Goal: Task Accomplishment & Management: Manage account settings

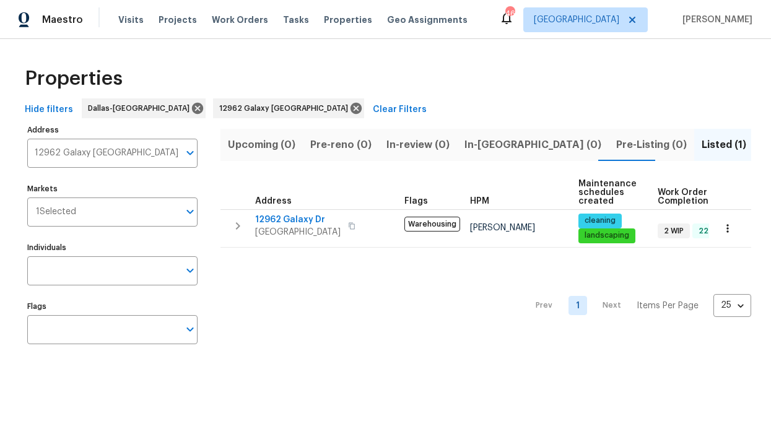
click at [256, 20] on div "Visits Projects Work Orders Tasks Properties Geo Assignments" at bounding box center [300, 19] width 364 height 25
click at [287, 22] on span "Tasks" at bounding box center [296, 19] width 26 height 9
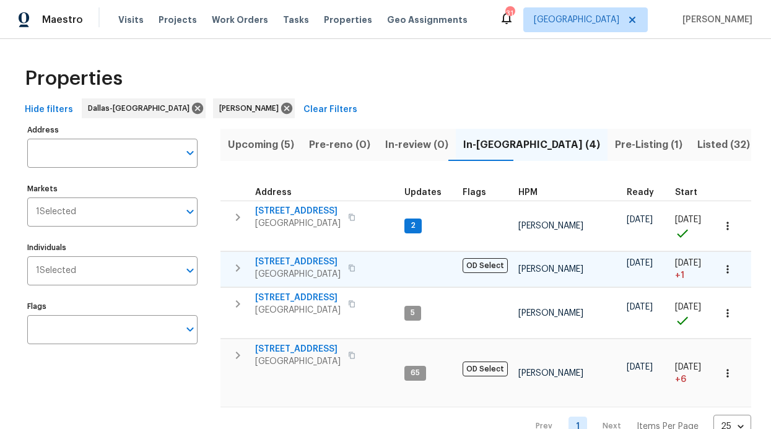
scroll to position [22, 0]
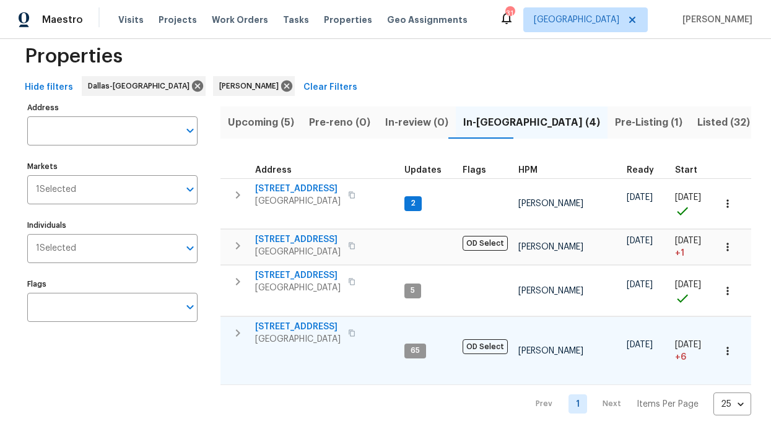
click at [295, 325] on span "6211 Crested Butte Dr" at bounding box center [297, 327] width 85 height 12
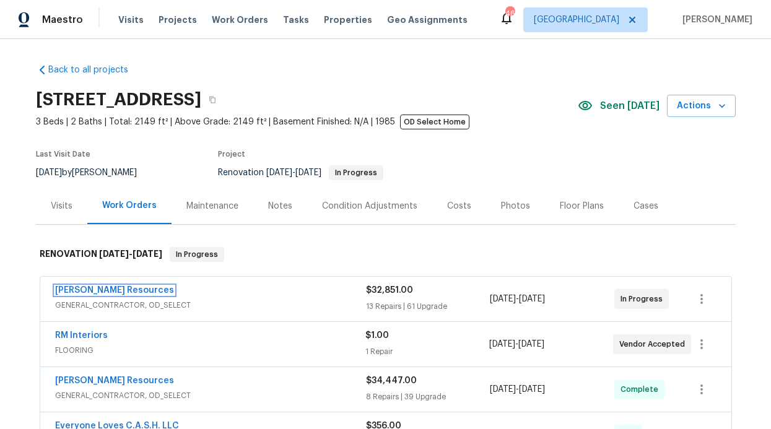
click at [87, 291] on link "[PERSON_NAME] Resources" at bounding box center [114, 290] width 119 height 9
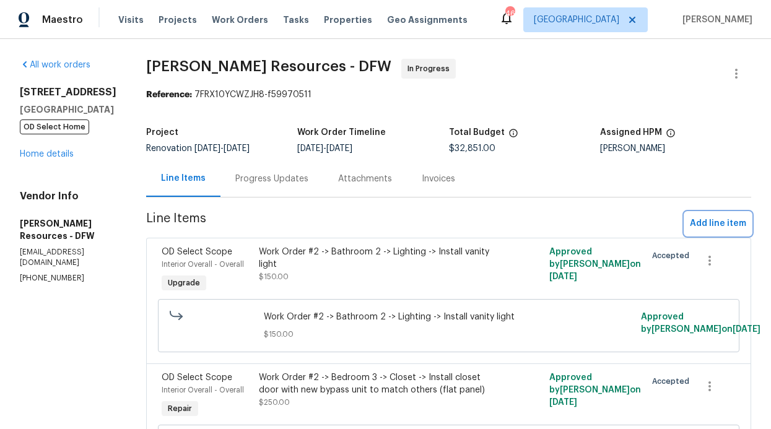
click at [690, 226] on span "Add line item" at bounding box center [718, 223] width 56 height 15
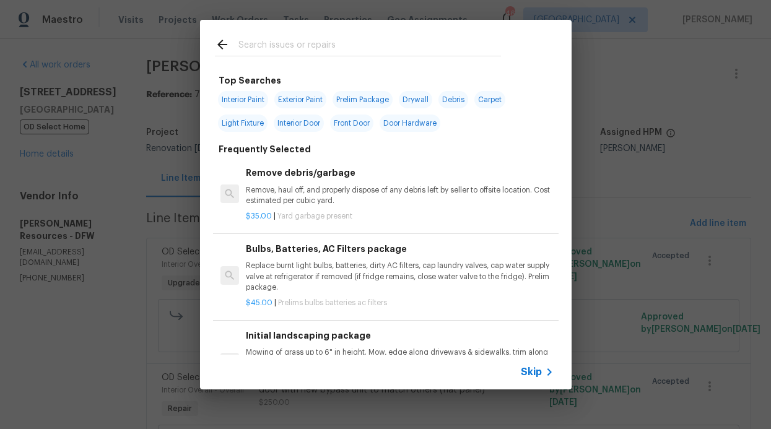
click at [211, 45] on div at bounding box center [358, 44] width 316 height 49
click at [216, 46] on icon at bounding box center [222, 44] width 15 height 15
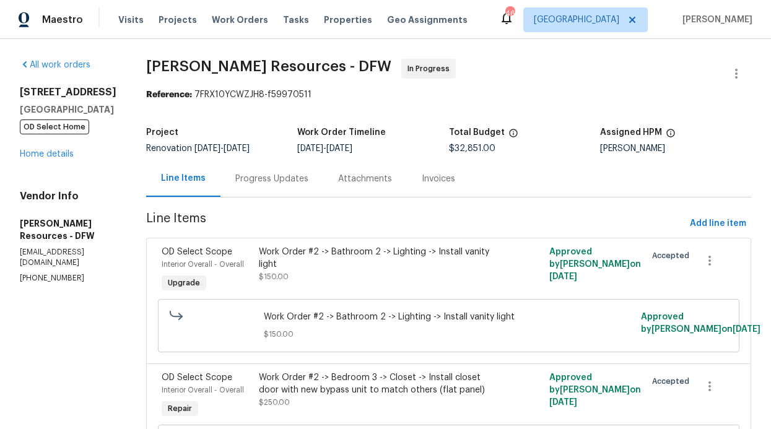
click at [288, 188] on div "Progress Updates" at bounding box center [271, 178] width 103 height 37
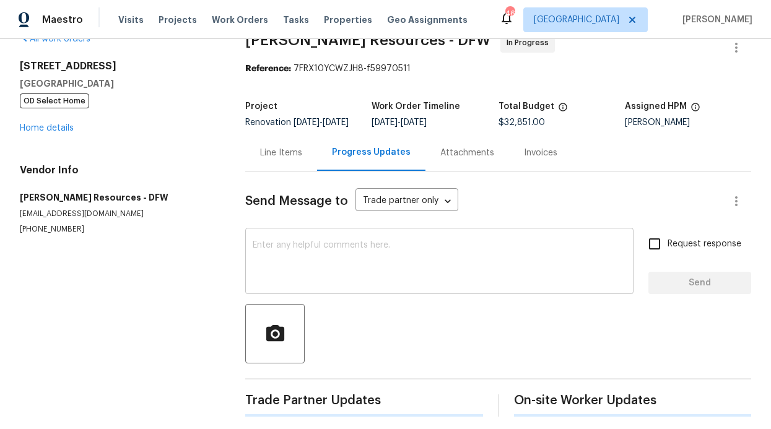
scroll to position [51, 0]
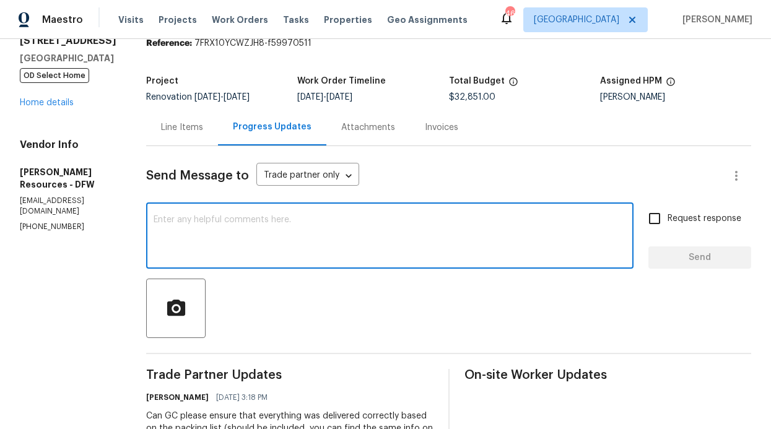
click at [288, 227] on textarea at bounding box center [390, 236] width 472 height 43
paste textarea "$700 – Demo and completely rebuild new wall between kitchen and family room – e…"
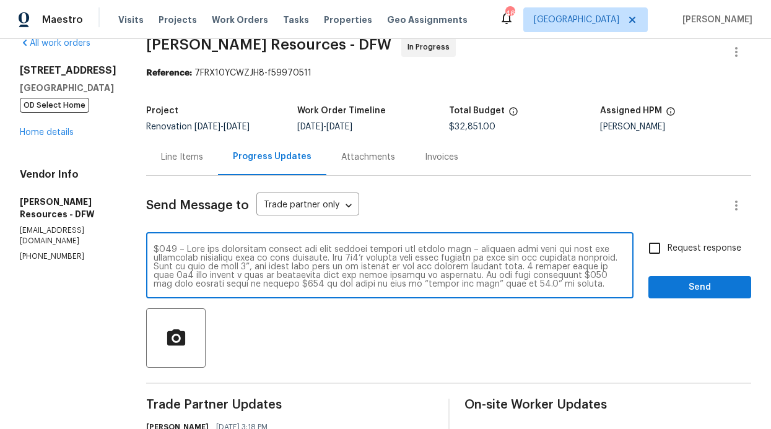
scroll to position [0, 0]
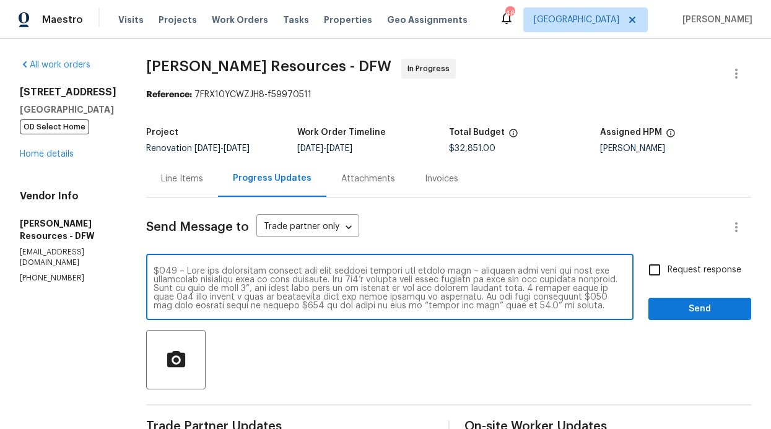
type textarea "$700 – Demo and completely rebuild new wall between kitchen and family room – e…"
click at [666, 308] on span "Send" at bounding box center [699, 308] width 83 height 15
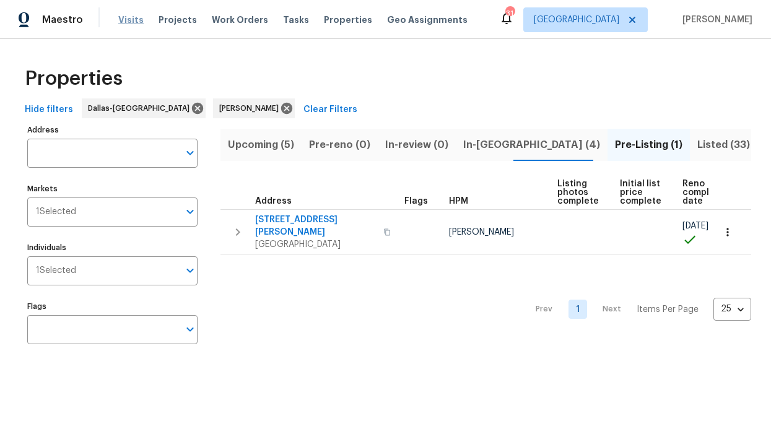
click at [121, 18] on span "Visits" at bounding box center [130, 20] width 25 height 12
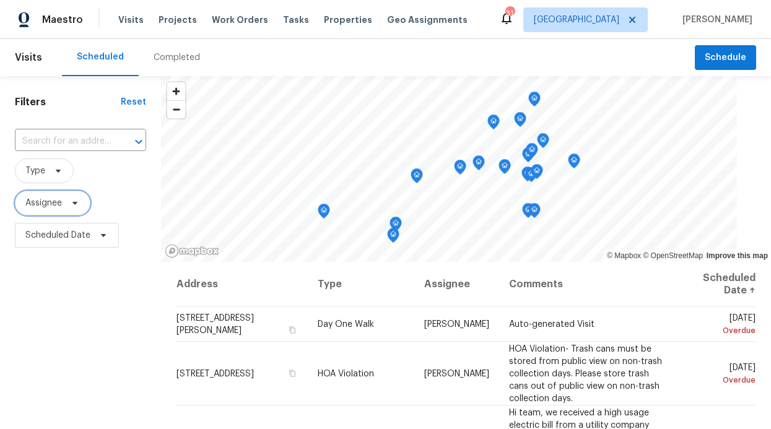
click at [53, 205] on span "Assignee" at bounding box center [43, 203] width 37 height 12
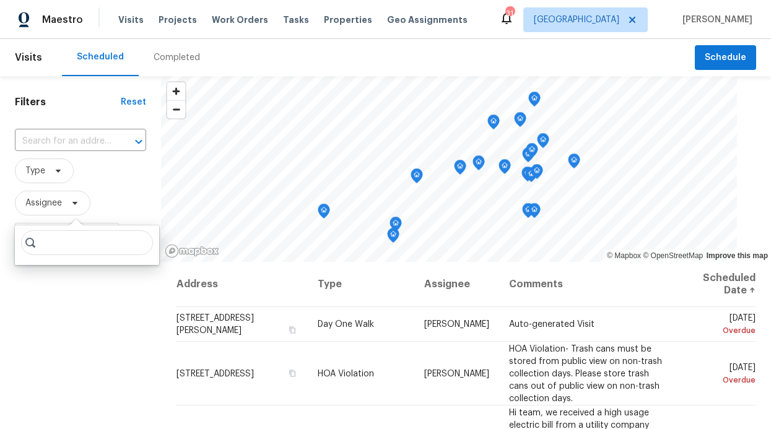
click at [58, 245] on input "search" at bounding box center [87, 242] width 132 height 25
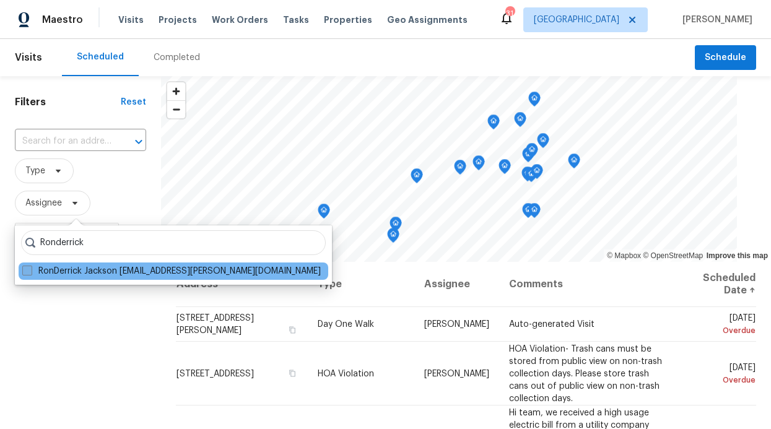
type input "Ronderrick"
click at [87, 267] on label "RonDerrick Jackson ron.jackson@opendoor.com" at bounding box center [171, 271] width 298 height 12
click at [30, 267] on input "RonDerrick Jackson ron.jackson@opendoor.com" at bounding box center [26, 269] width 8 height 8
checkbox input "true"
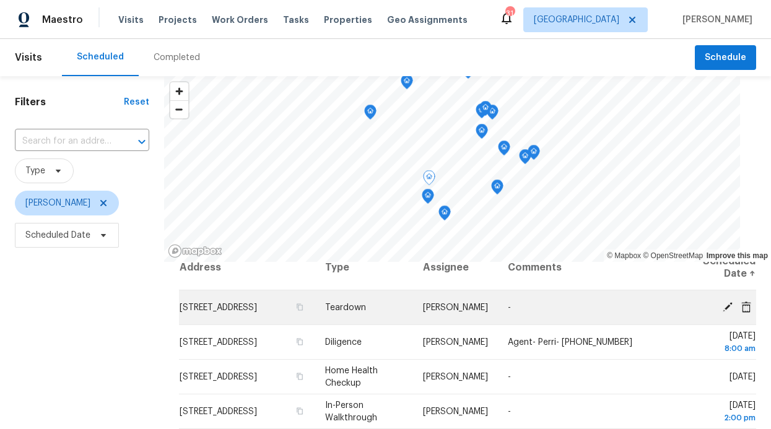
scroll to position [17, 0]
click at [296, 310] on icon "button" at bounding box center [299, 306] width 7 height 7
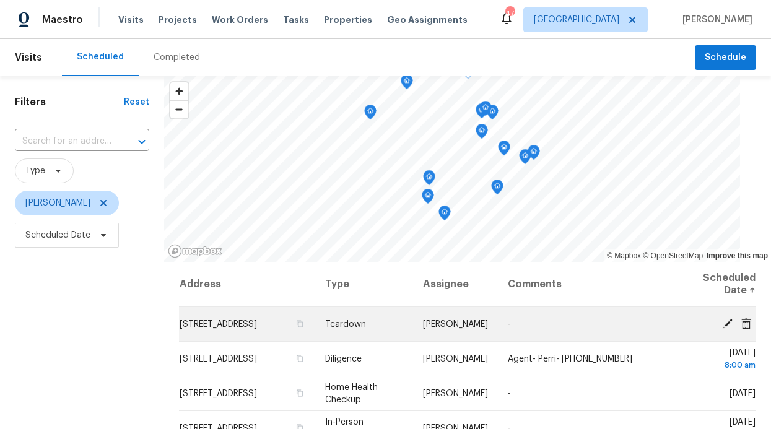
click at [722, 324] on icon at bounding box center [727, 323] width 10 height 10
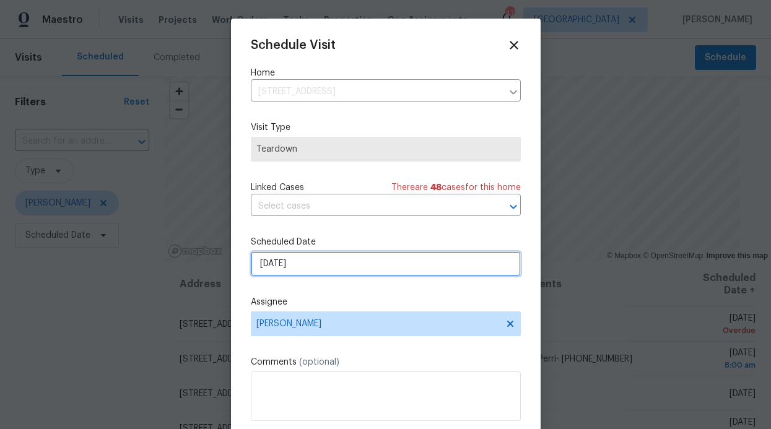
click at [358, 266] on input "[DATE]" at bounding box center [386, 263] width 270 height 25
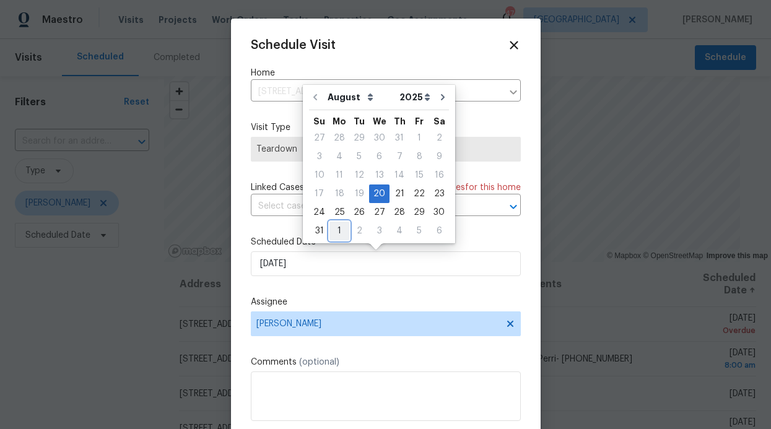
click at [340, 229] on div "1" at bounding box center [339, 230] width 20 height 17
type input "[DATE]"
select select "8"
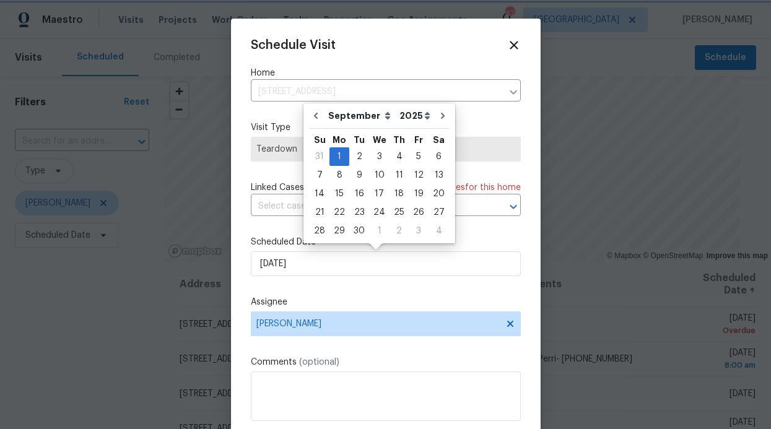
click at [505, 246] on label "Scheduled Date" at bounding box center [386, 242] width 270 height 12
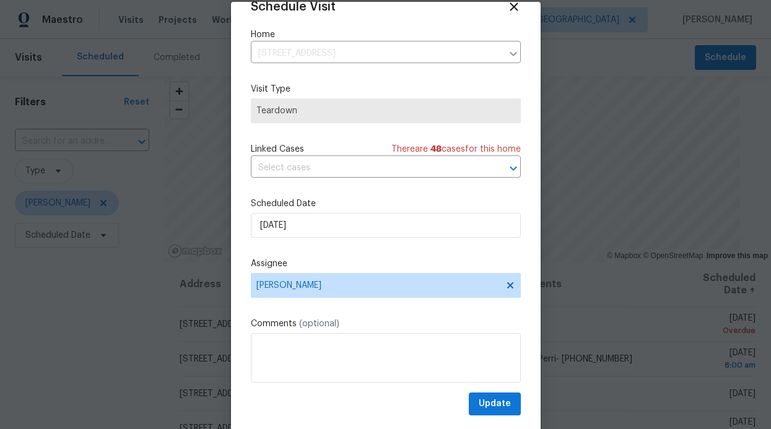
scroll to position [41, 0]
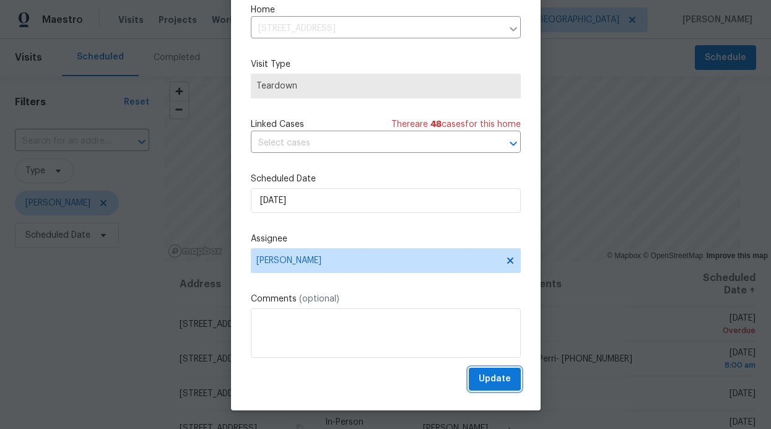
click at [493, 389] on button "Update" at bounding box center [495, 379] width 52 height 23
